Goal: Information Seeking & Learning: Learn about a topic

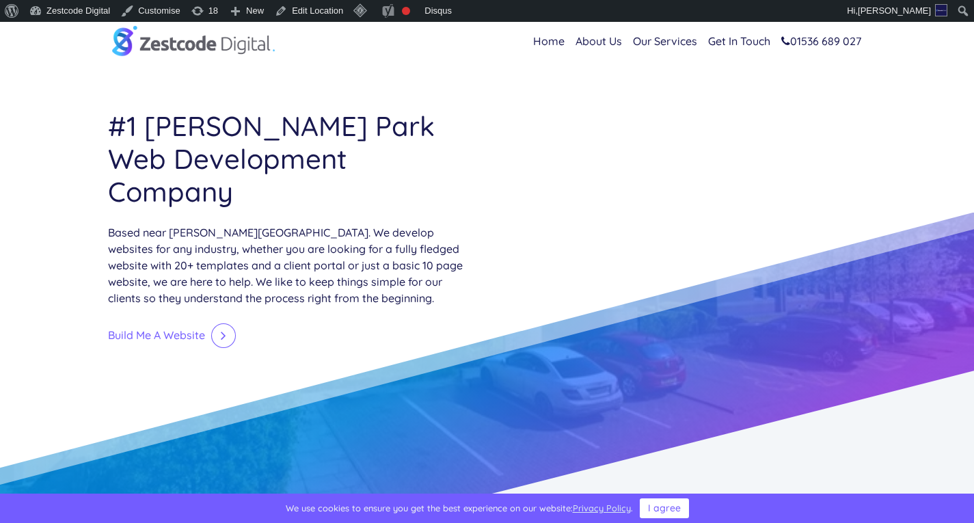
drag, startPoint x: 463, startPoint y: 191, endPoint x: 258, endPoint y: 239, distance: 209.9
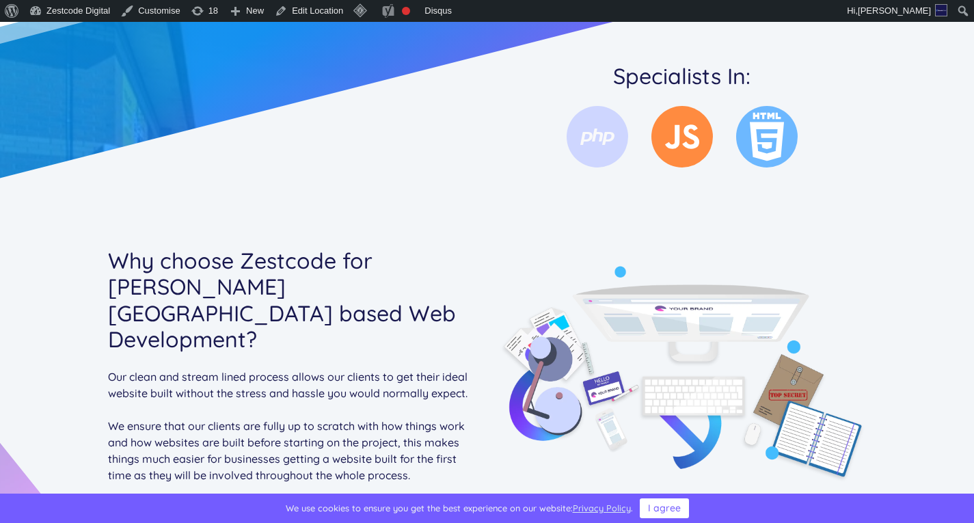
scroll to position [550, 0]
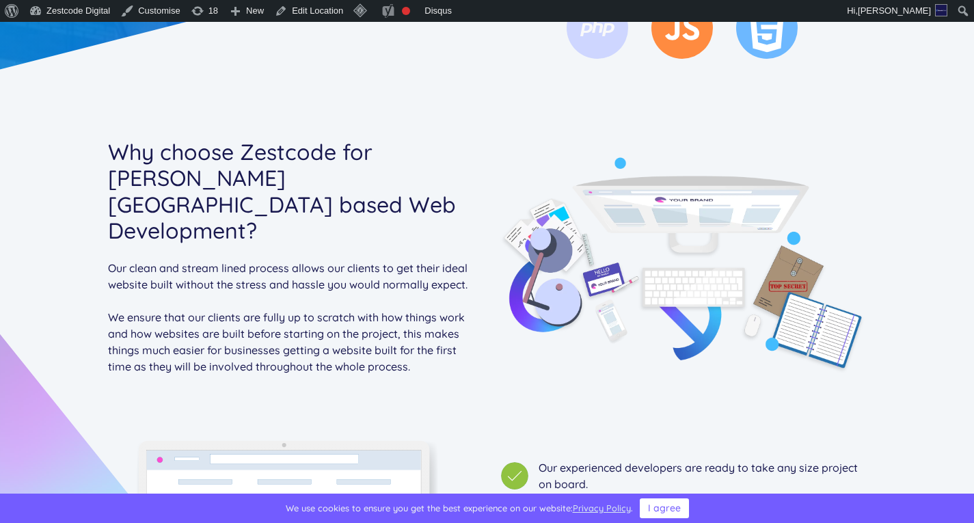
drag, startPoint x: 258, startPoint y: 239, endPoint x: 552, endPoint y: 384, distance: 328.0
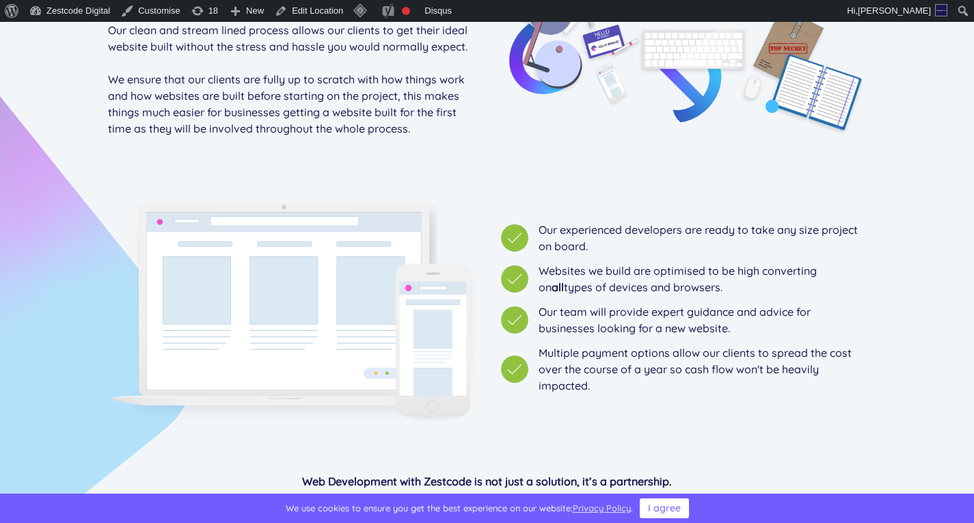
scroll to position [788, 0]
click at [551, 221] on div "Our experienced developers are ready to take any size project on board." at bounding box center [703, 237] width 328 height 33
click at [581, 221] on div "Our experienced developers are ready to take any size project on board." at bounding box center [703, 237] width 328 height 33
copy div "Our experienced developers are ready to take any size project on board"
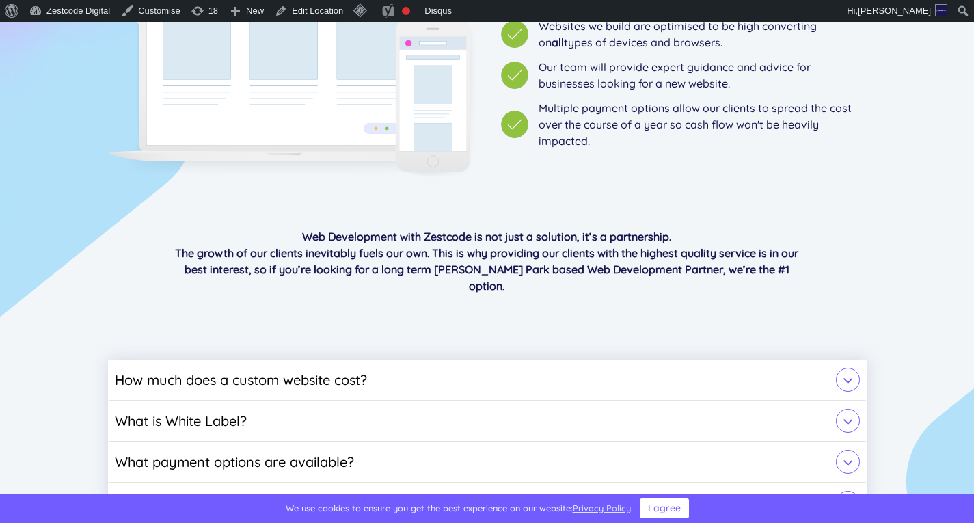
scroll to position [1033, 0]
click at [478, 367] on h5 "How much does a custom website cost?" at bounding box center [487, 379] width 759 height 24
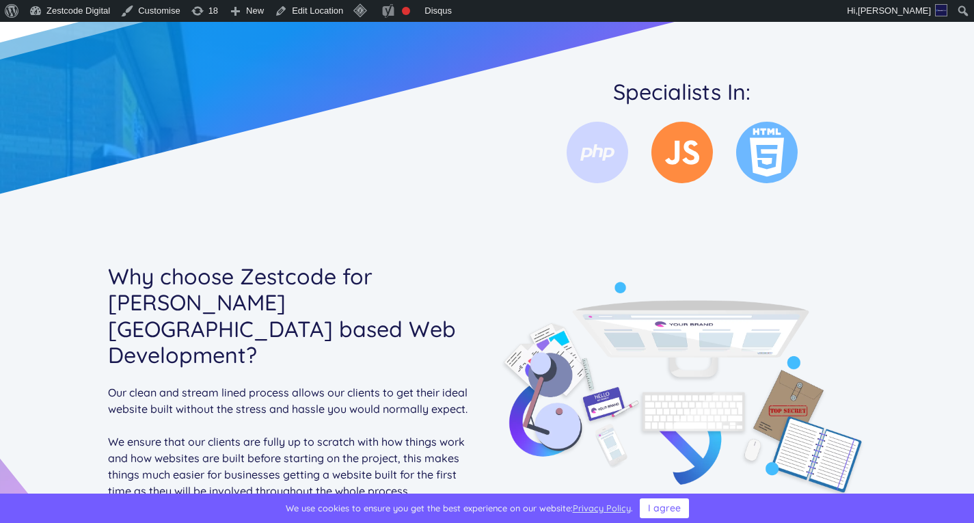
scroll to position [420, 0]
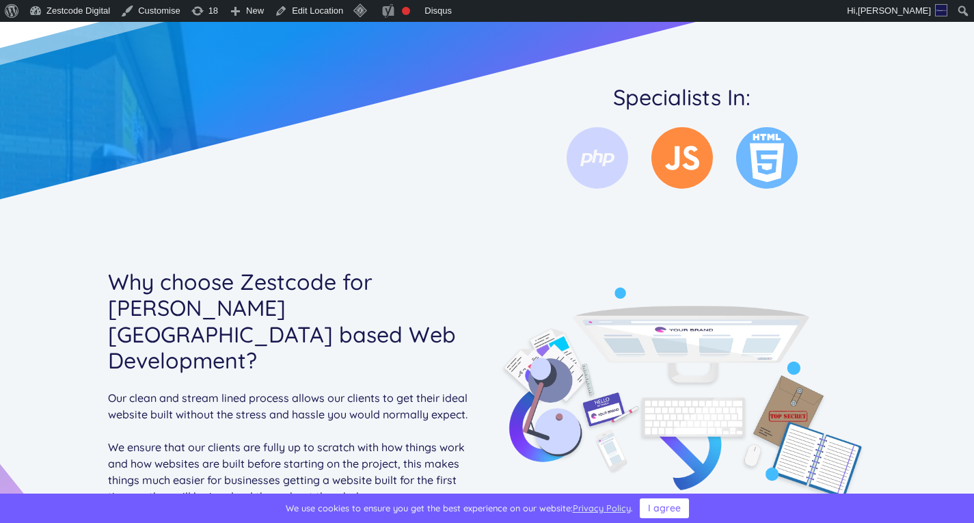
click at [159, 390] on p "Our clean and stream lined process allows our clients to get their ideal websit…" at bounding box center [292, 406] width 369 height 33
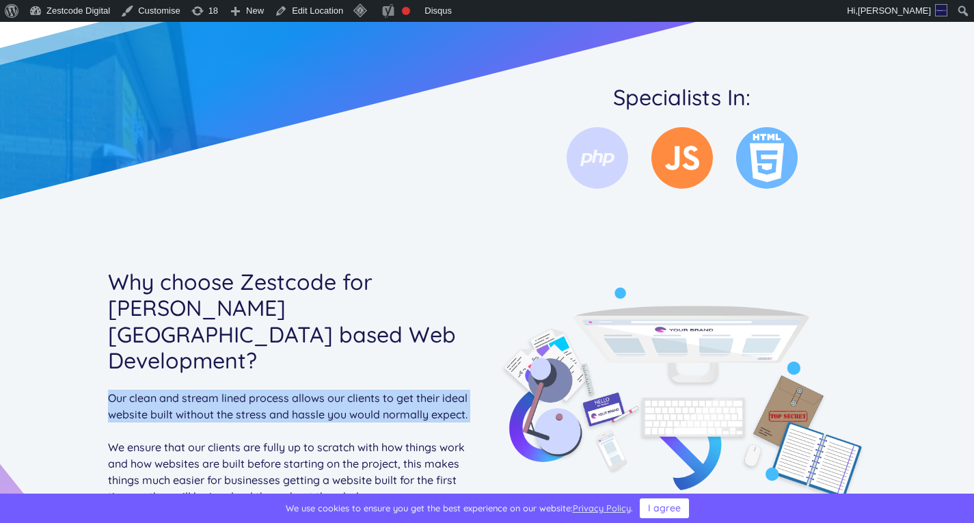
click at [159, 390] on p "Our clean and stream lined process allows our clients to get their ideal websit…" at bounding box center [292, 406] width 369 height 33
copy div "Our clean and stream lined process allows our clients to get their ideal websit…"
